Goal: Task Accomplishment & Management: Use online tool/utility

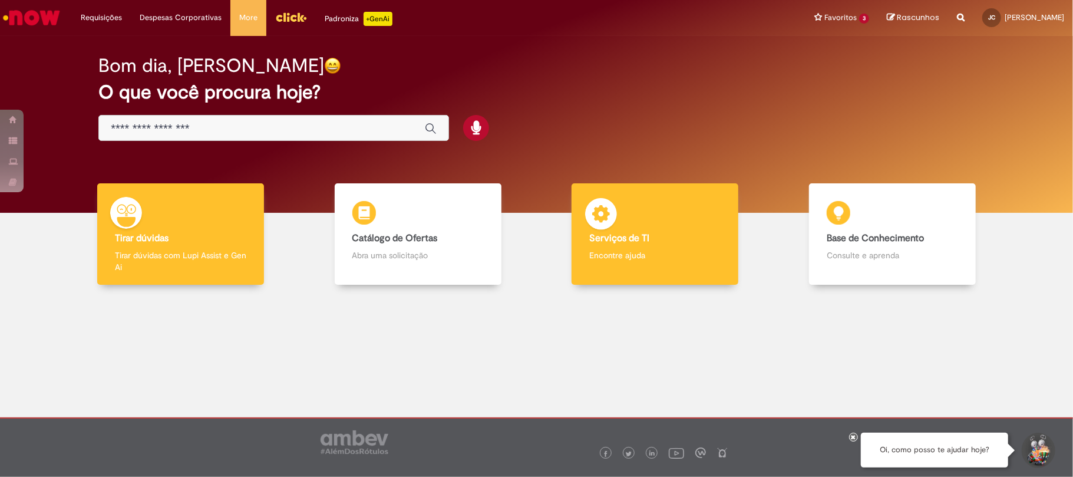
click at [640, 239] on b "Serviços de TI" at bounding box center [619, 238] width 60 height 12
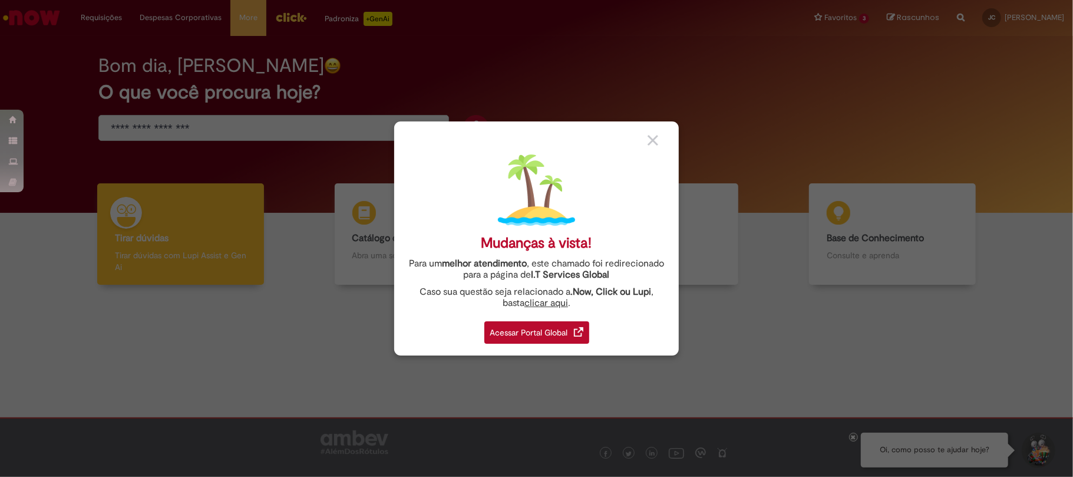
click at [550, 330] on div "Acessar Portal Global" at bounding box center [536, 332] width 105 height 22
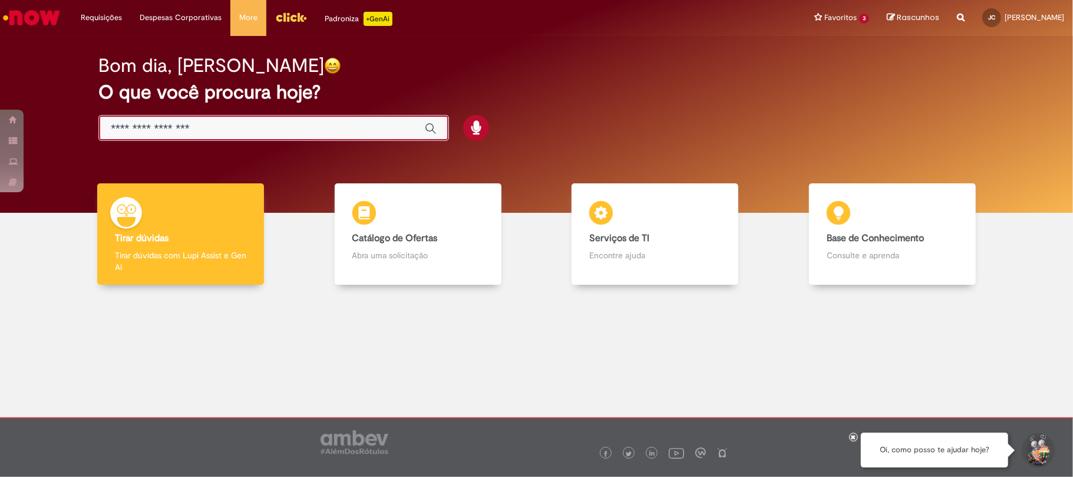
click at [134, 130] on input "Basta digitar aqui" at bounding box center [262, 129] width 302 height 14
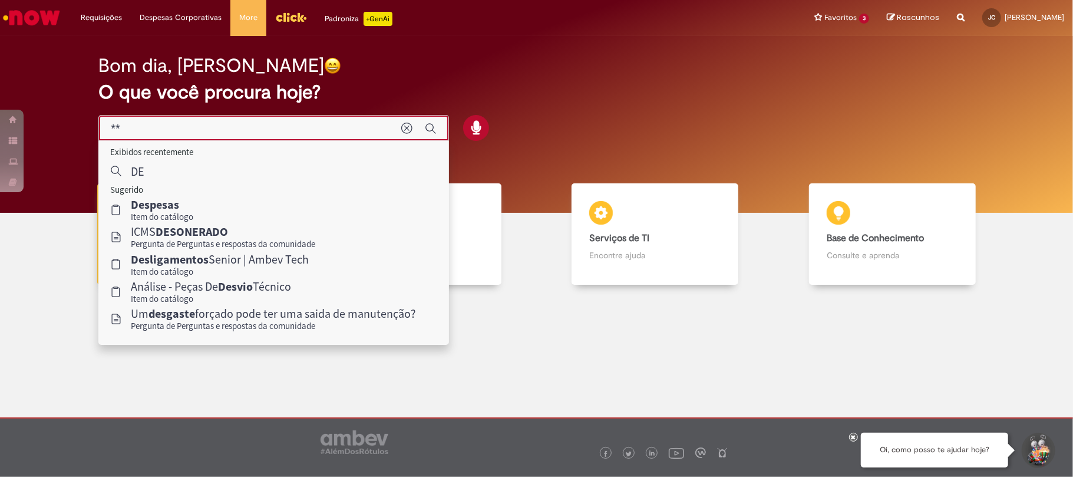
type input "*"
type input "******"
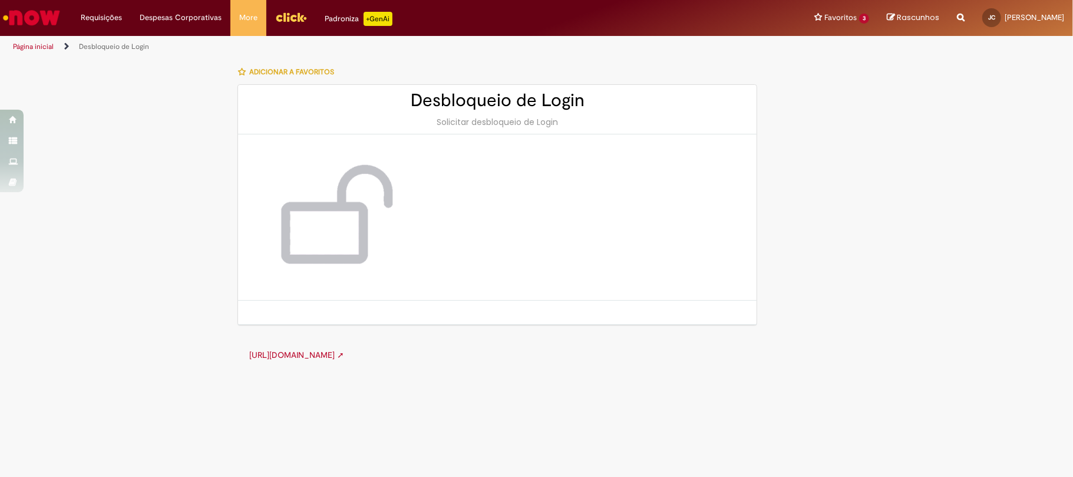
click at [335, 223] on img at bounding box center [332, 217] width 141 height 118
click at [462, 114] on div "Desbloqueio de Login Solicitar desbloqueio de Login" at bounding box center [497, 109] width 518 height 49
click at [512, 102] on h2 "Desbloqueio de Login" at bounding box center [497, 100] width 495 height 19
click at [335, 355] on link "http://cid.la.interbrew.net/itexpress/desbloqueioLogin.php ➚" at bounding box center [296, 354] width 95 height 11
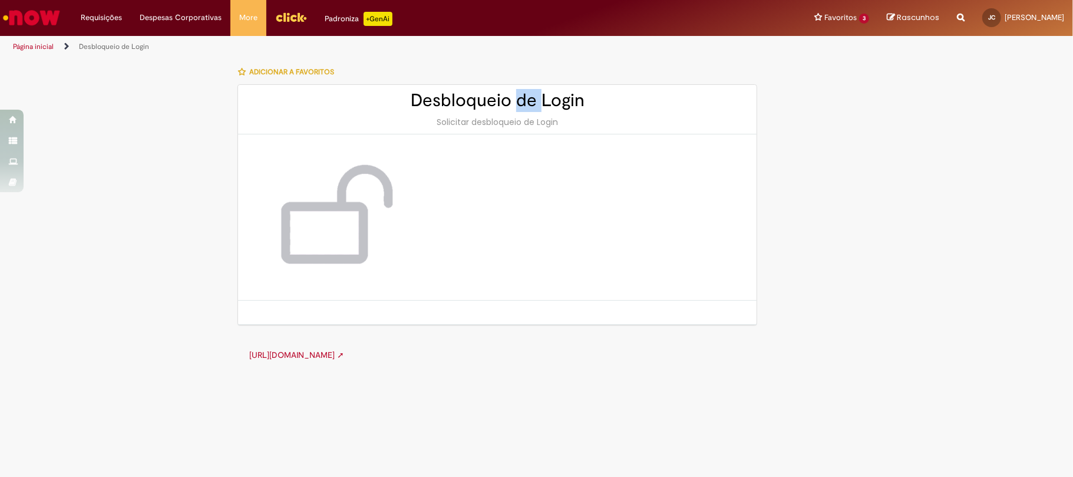
click at [888, 209] on div "LupiAssist +GenAI Digite a sua dúvida ou escolha uma opção a seguir ****** Oi, …" at bounding box center [536, 216] width 1073 height 315
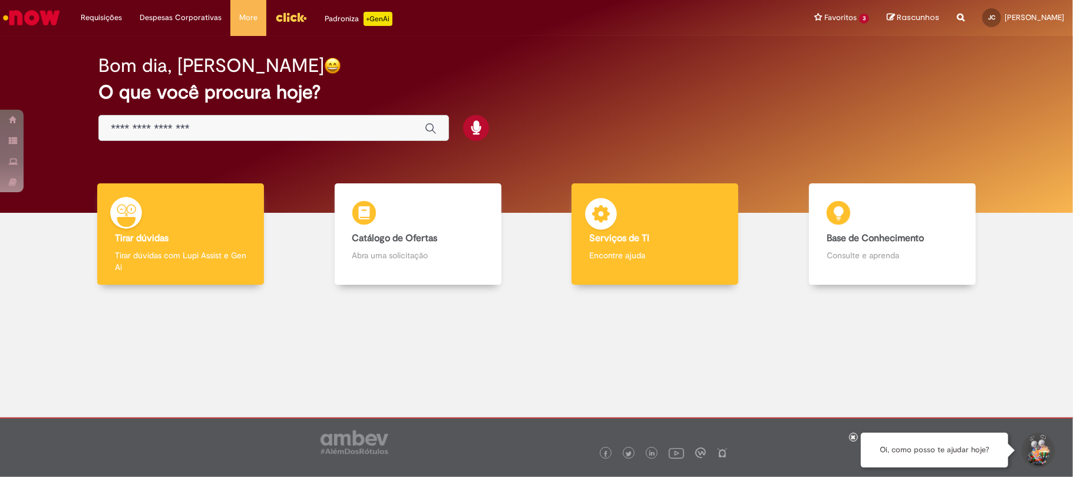
click at [628, 234] on b "Serviços de TI" at bounding box center [619, 238] width 60 height 12
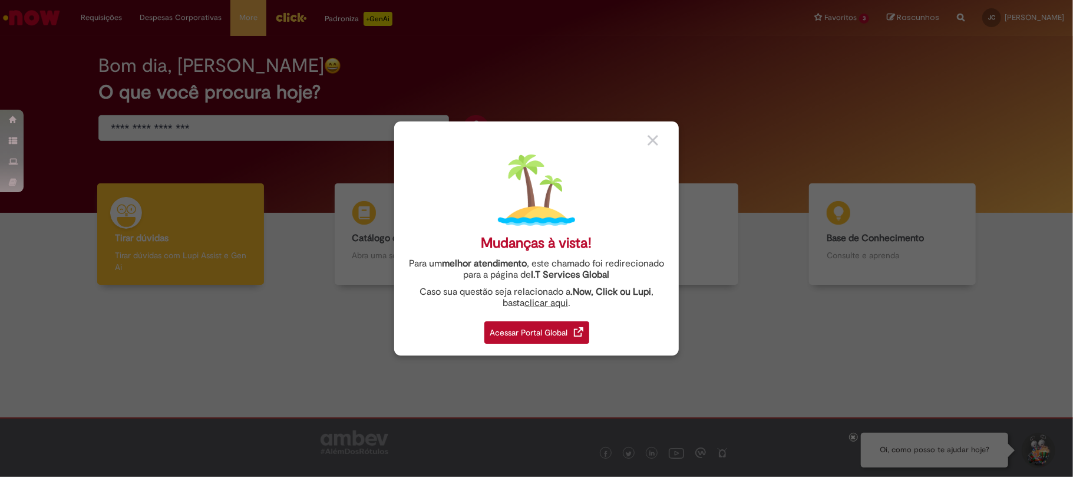
click at [534, 335] on div "Acessar Portal Global" at bounding box center [536, 332] width 105 height 22
